Goal: Information Seeking & Learning: Stay updated

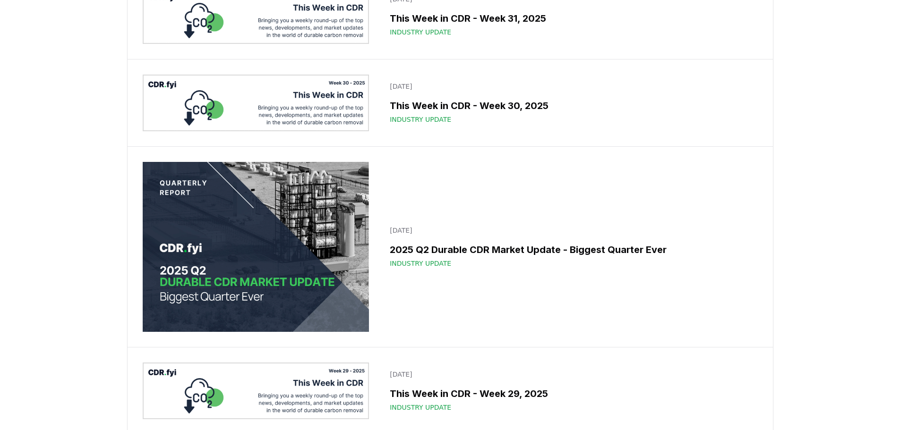
scroll to position [850, 0]
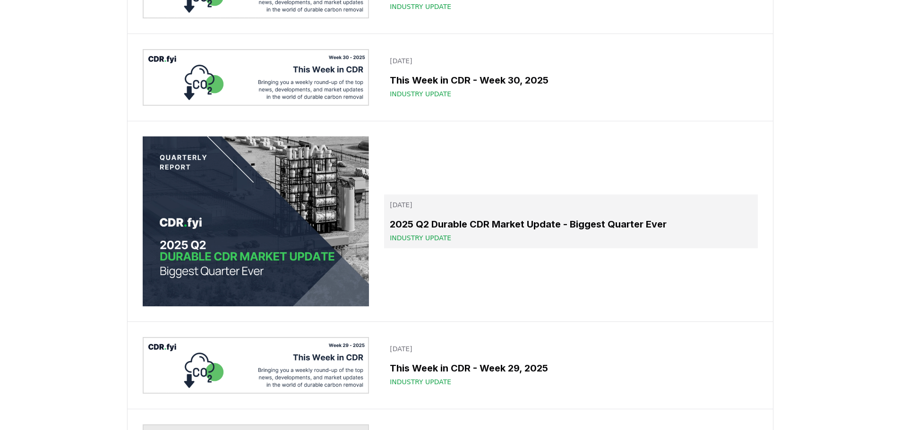
click at [472, 233] on div "Industry Update" at bounding box center [571, 237] width 362 height 9
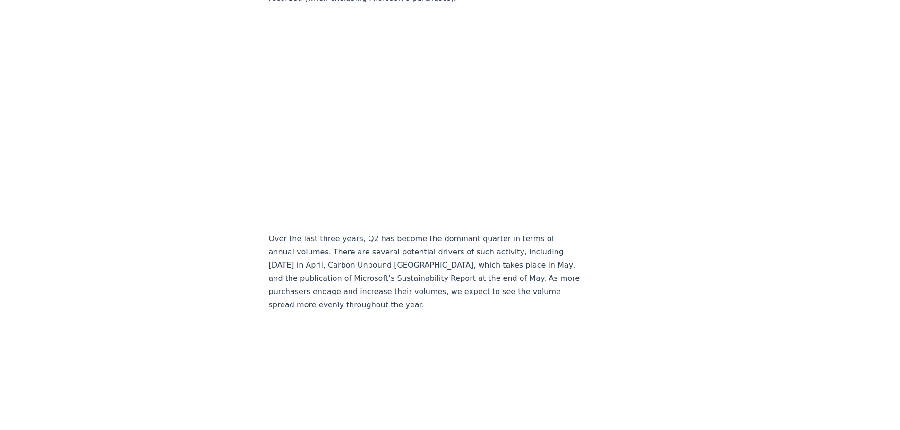
scroll to position [1795, 0]
